Goal: Transaction & Acquisition: Subscribe to service/newsletter

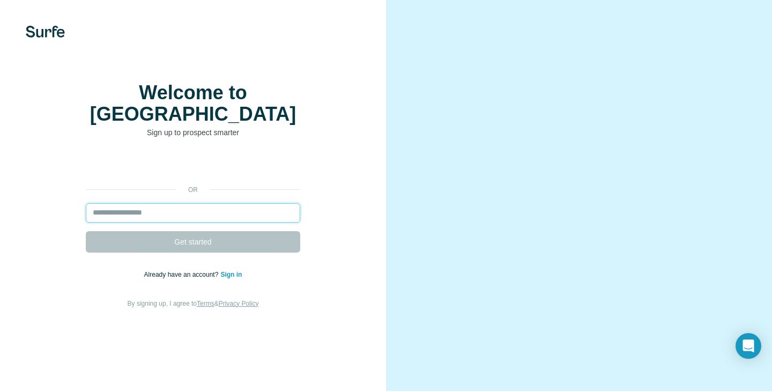
click at [227, 219] on input "email" at bounding box center [193, 212] width 215 height 19
click at [257, 217] on input "email" at bounding box center [193, 212] width 215 height 19
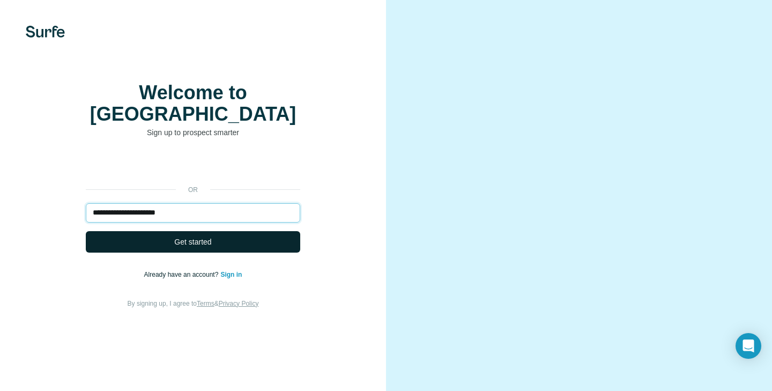
type input "**********"
click at [260, 253] on button "Get started" at bounding box center [193, 241] width 215 height 21
click at [260, 244] on button "Get started" at bounding box center [193, 241] width 215 height 21
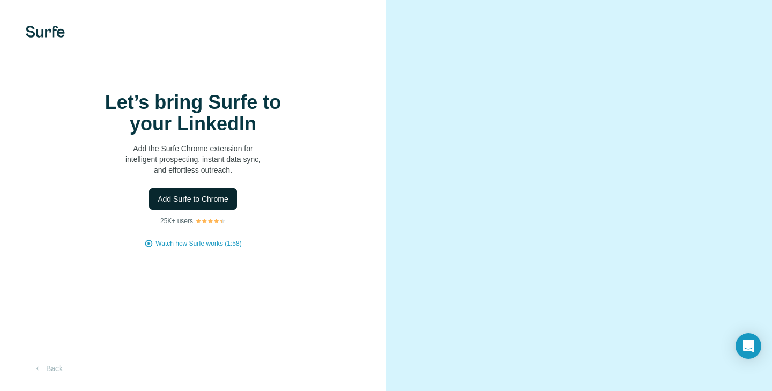
click at [197, 204] on span "Add Surfe to Chrome" at bounding box center [193, 199] width 71 height 11
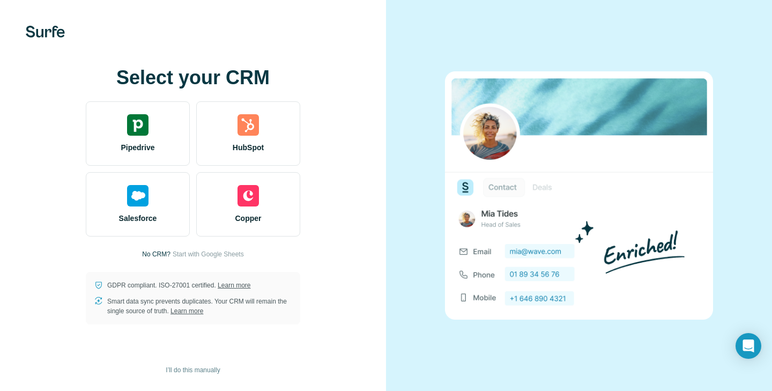
click at [232, 253] on span "Start with Google Sheets" at bounding box center [208, 254] width 71 height 10
click at [214, 253] on span "Start with Google Sheets" at bounding box center [208, 254] width 71 height 10
click at [210, 253] on span "Start with Google Sheets" at bounding box center [208, 254] width 71 height 10
